Goal: Information Seeking & Learning: Learn about a topic

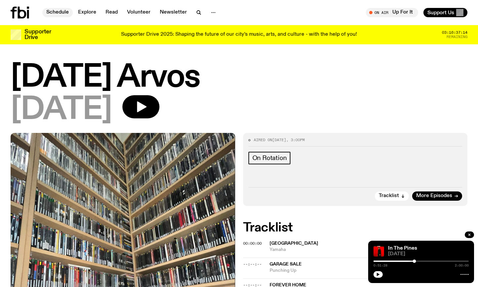
click at [64, 10] on link "Schedule" at bounding box center [57, 12] width 30 height 9
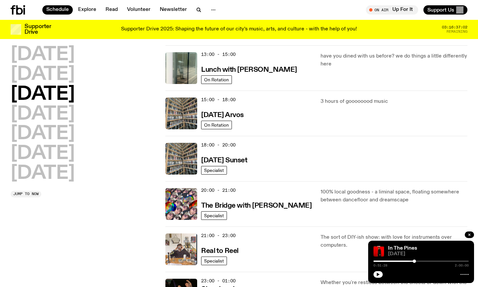
scroll to position [119, 0]
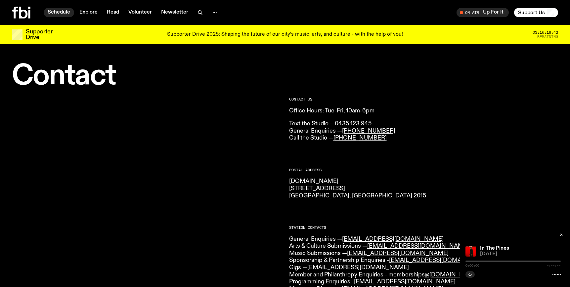
click at [66, 13] on link "Schedule" at bounding box center [59, 12] width 30 height 9
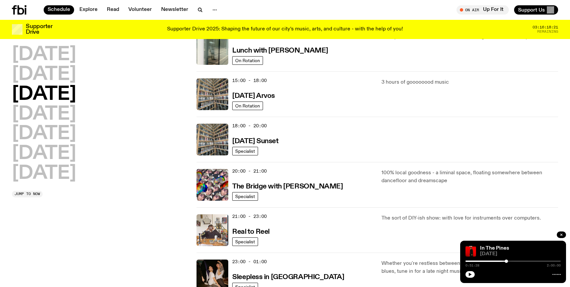
scroll to position [241, 0]
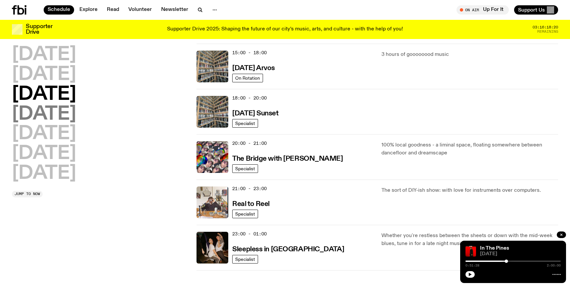
click at [50, 117] on h2 "[DATE]" at bounding box center [44, 114] width 64 height 19
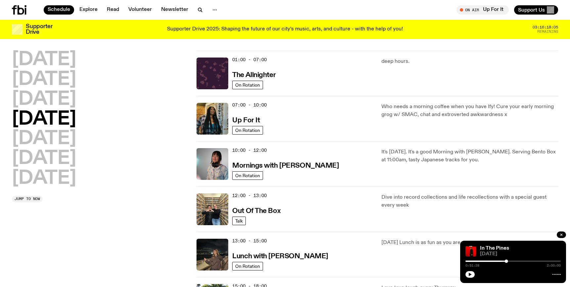
scroll to position [0, 0]
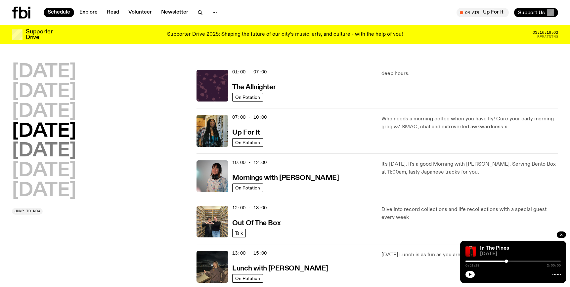
click at [55, 151] on h2 "[DATE]" at bounding box center [44, 151] width 64 height 19
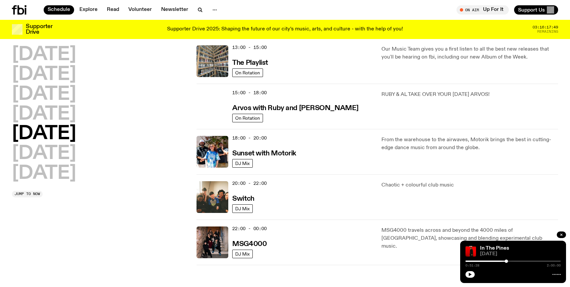
scroll to position [192, 0]
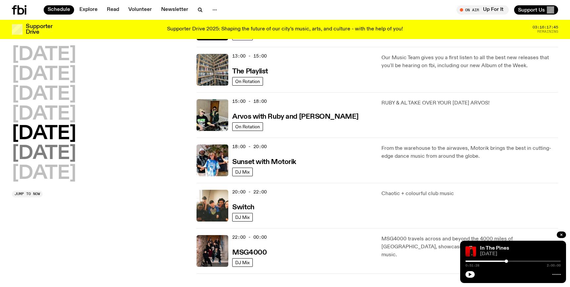
click at [58, 156] on h2 "[DATE]" at bounding box center [44, 154] width 64 height 19
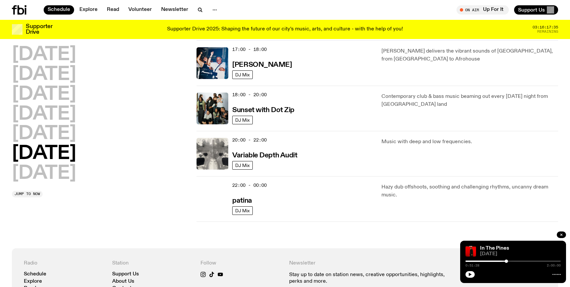
scroll to position [451, 0]
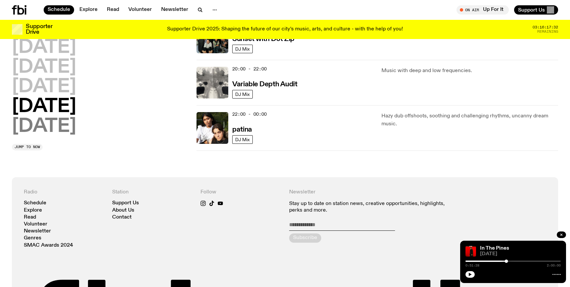
click at [37, 125] on h2 "[DATE]" at bounding box center [44, 126] width 64 height 19
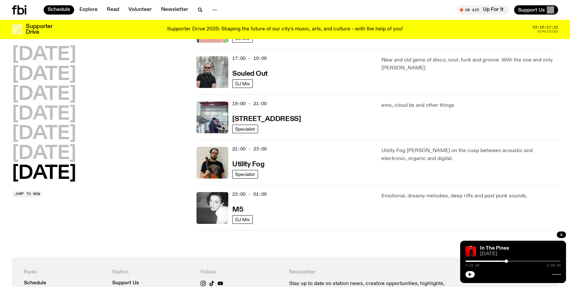
scroll to position [442, 0]
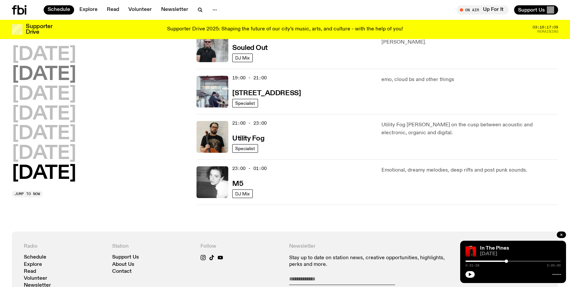
click at [75, 66] on h2 "[DATE]" at bounding box center [44, 75] width 64 height 19
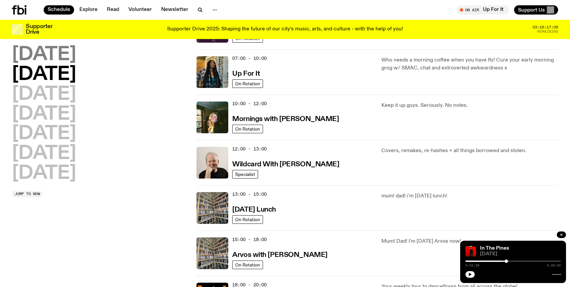
scroll to position [19, 0]
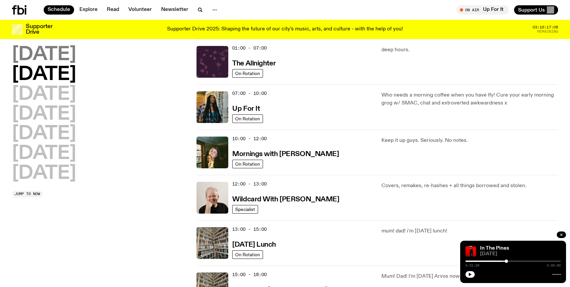
click at [76, 58] on h2 "[DATE]" at bounding box center [44, 55] width 64 height 19
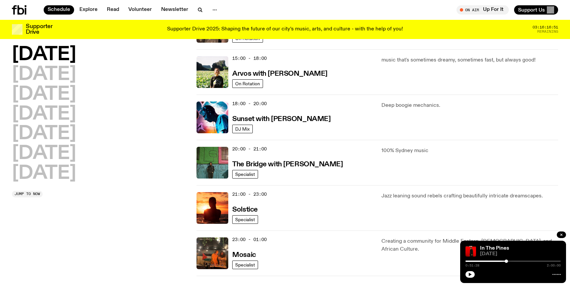
scroll to position [261, 0]
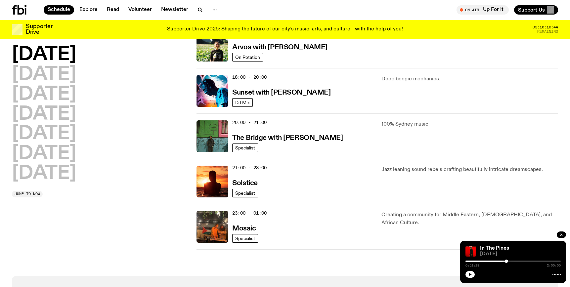
click at [155, 161] on div "[DATE] [DATE] [DATE] [DATE] [DATE] [DATE] [DATE]" at bounding box center [100, 114] width 177 height 137
click at [50, 78] on h2 "Tuesday" at bounding box center [44, 75] width 64 height 19
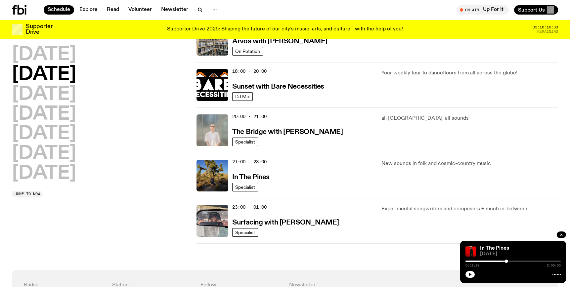
scroll to position [268, 0]
